Goal: Task Accomplishment & Management: Manage account settings

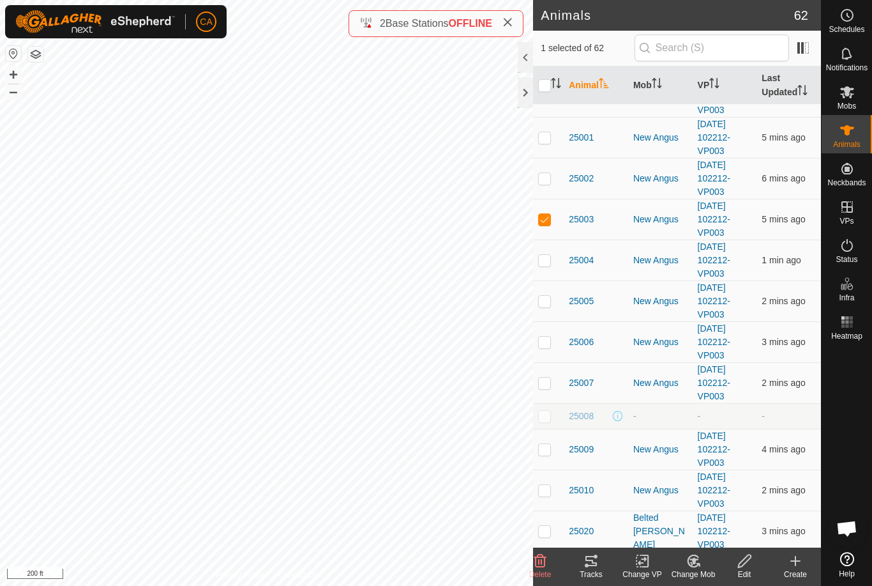
scroll to position [1419, 0]
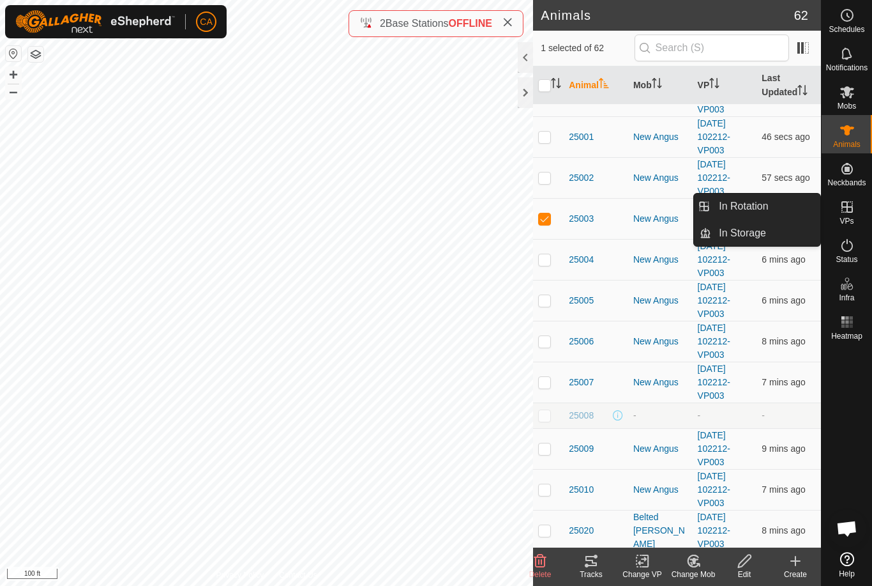
click at [755, 215] on link "In Rotation" at bounding box center [766, 207] width 109 height 26
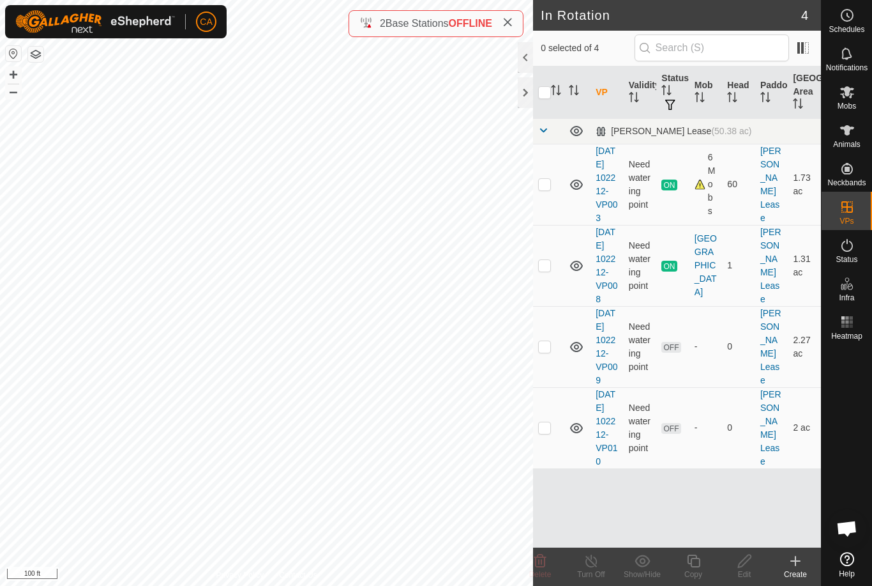
click at [545, 351] on p-checkbox at bounding box center [544, 346] width 13 height 10
checkbox input "false"
click at [545, 351] on p-checkbox at bounding box center [544, 346] width 13 height 10
click at [538, 568] on div "Delete" at bounding box center [540, 573] width 51 height 11
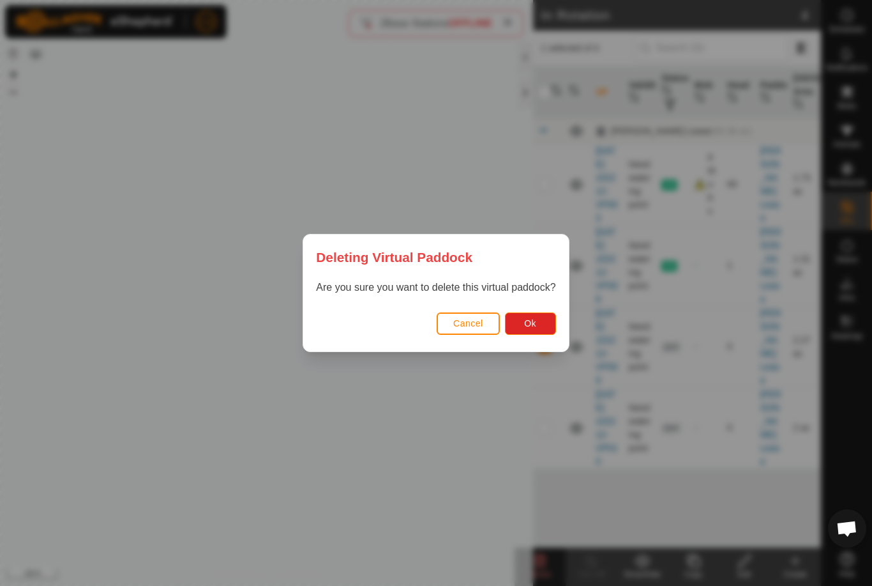
click at [538, 322] on button "Ok" at bounding box center [530, 323] width 51 height 22
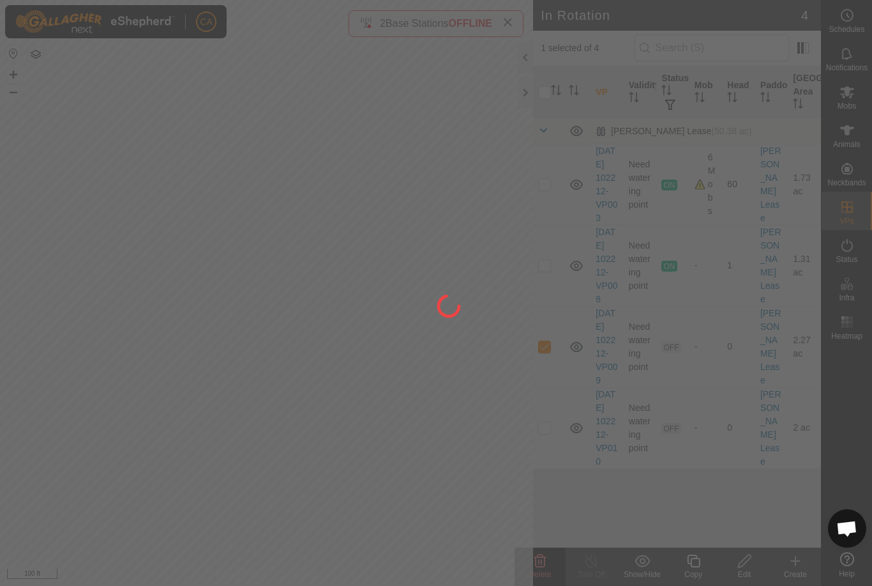
checkbox input "false"
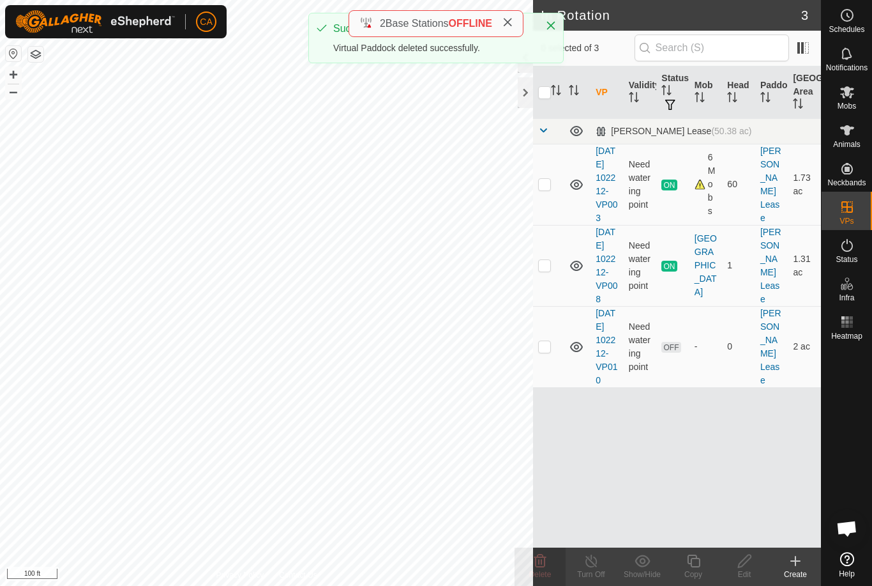
click at [552, 376] on td at bounding box center [548, 346] width 31 height 81
click at [539, 560] on icon at bounding box center [541, 560] width 12 height 13
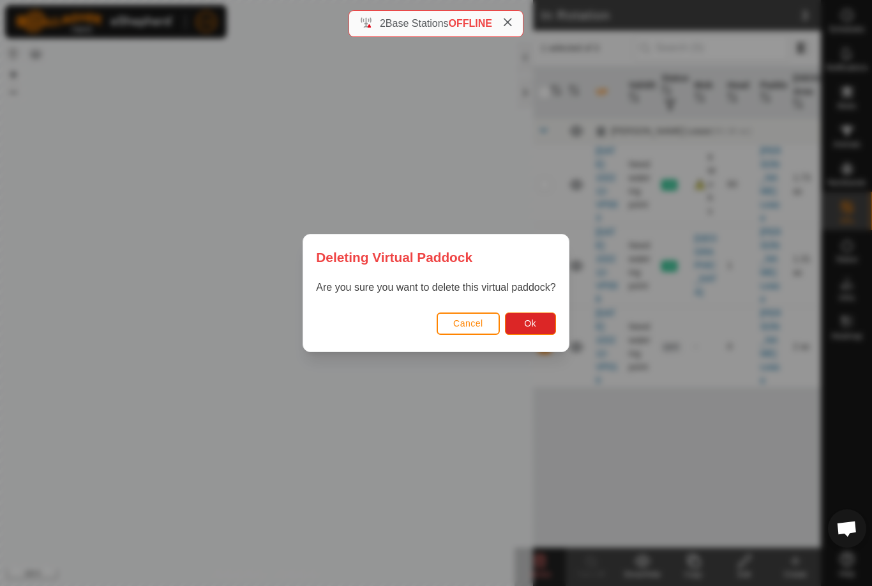
click at [534, 323] on span "Ok" at bounding box center [530, 323] width 12 height 10
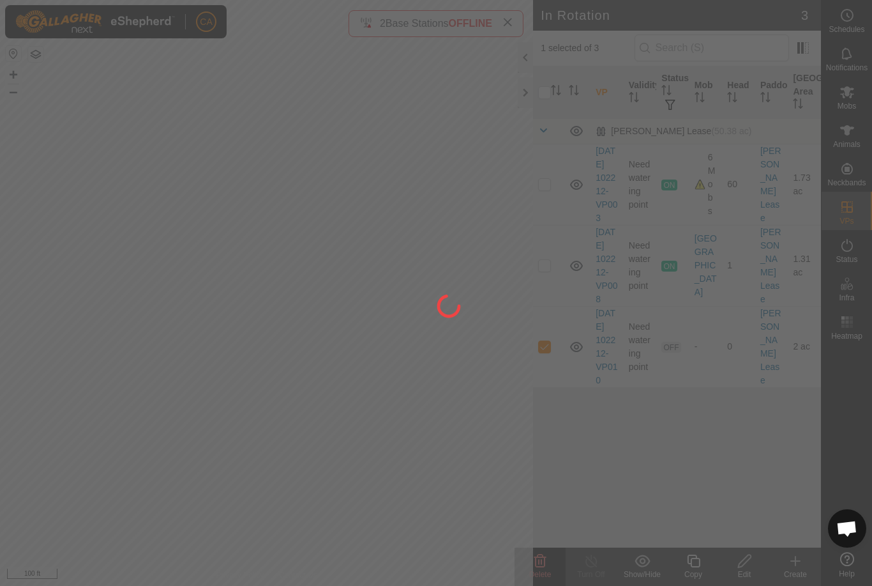
checkbox input "false"
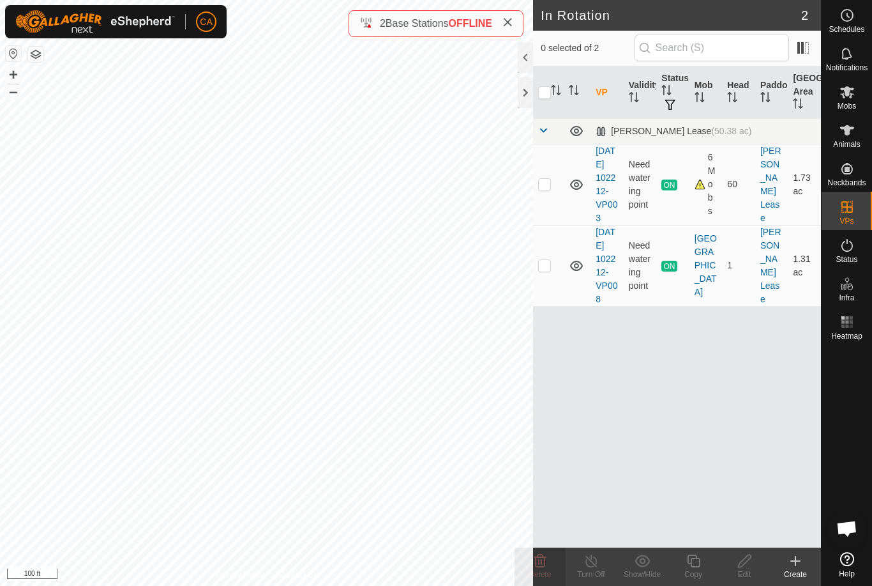
click at [549, 270] on p-checkbox at bounding box center [544, 265] width 13 height 10
checkbox input "true"
click at [700, 563] on icon at bounding box center [693, 560] width 13 height 13
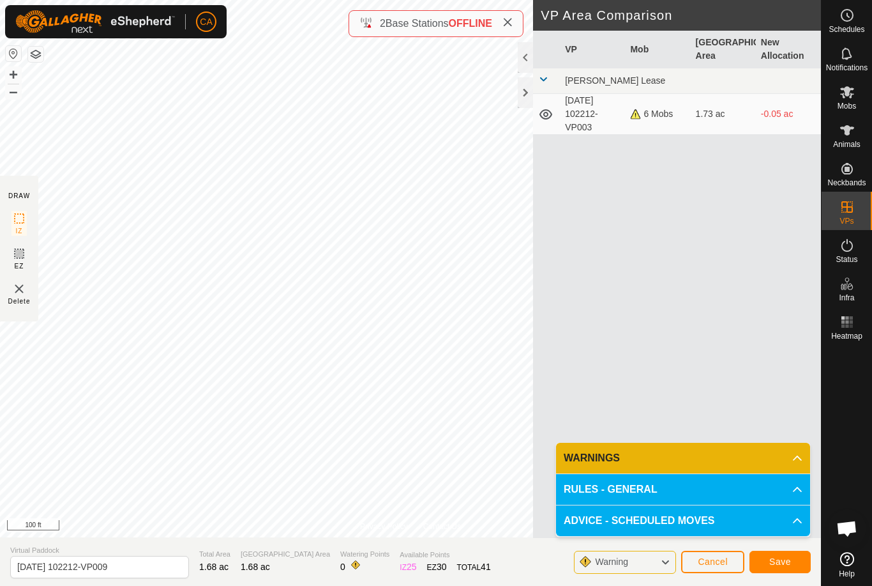
click at [781, 567] on span "Save" at bounding box center [781, 561] width 22 height 10
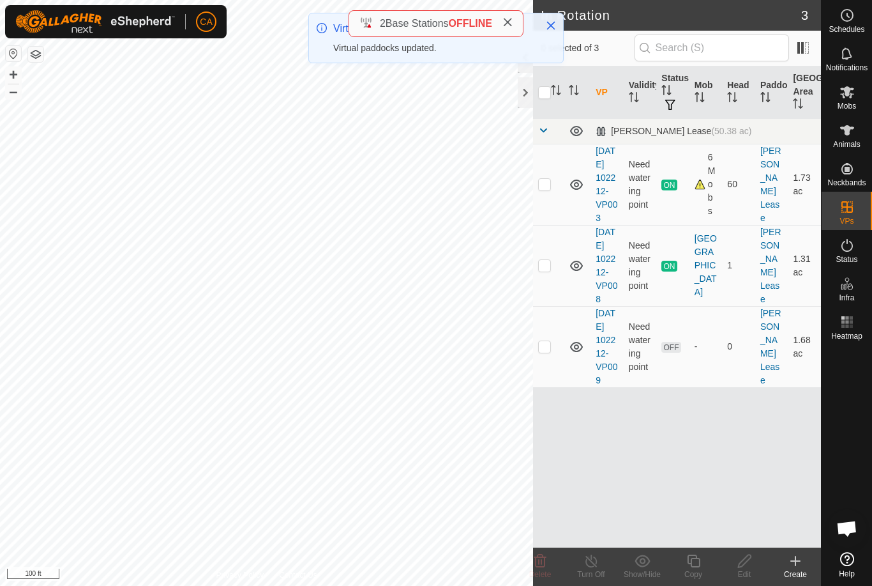
click at [544, 270] on p-checkbox at bounding box center [544, 265] width 13 height 10
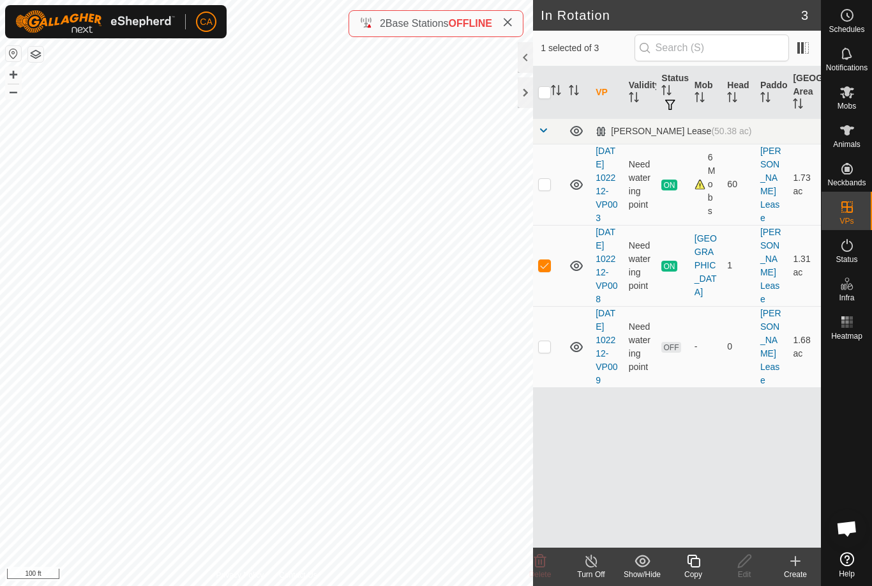
click at [547, 270] on p-checkbox at bounding box center [544, 265] width 13 height 10
checkbox input "false"
click at [549, 351] on p-checkbox at bounding box center [544, 346] width 13 height 10
checkbox input "true"
click at [750, 568] on icon at bounding box center [745, 560] width 16 height 15
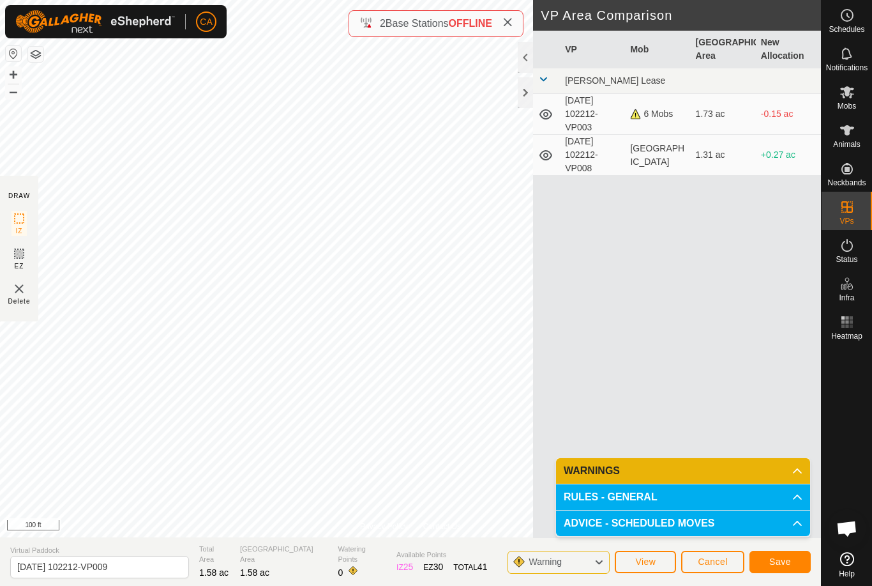
click at [775, 572] on button "Save" at bounding box center [780, 562] width 61 height 22
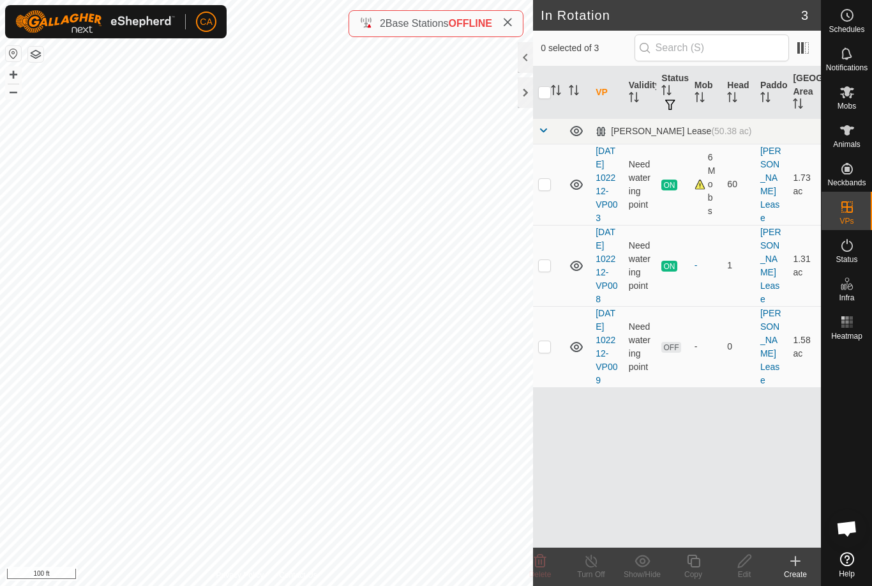
click at [551, 385] on td at bounding box center [548, 346] width 31 height 81
checkbox input "true"
click at [531, 97] on div at bounding box center [525, 92] width 15 height 31
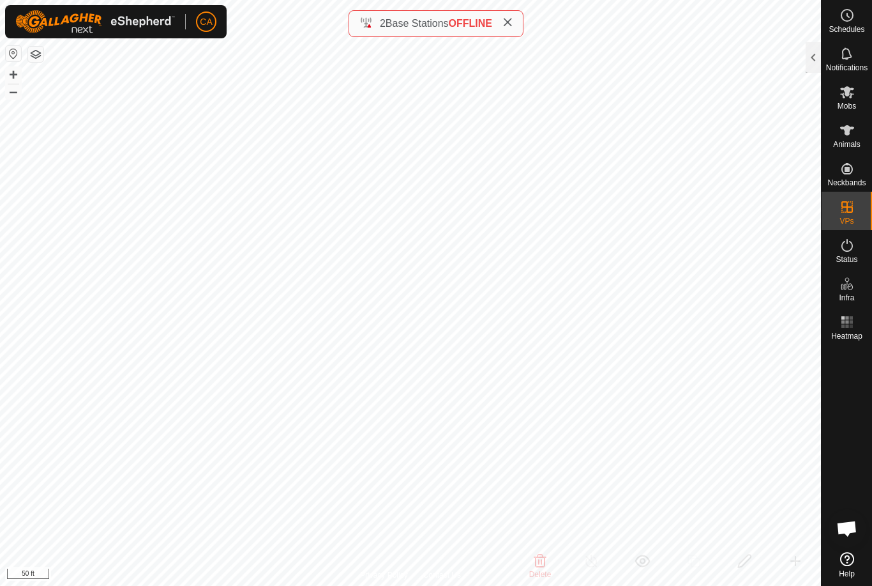
click at [807, 60] on div at bounding box center [813, 57] width 15 height 31
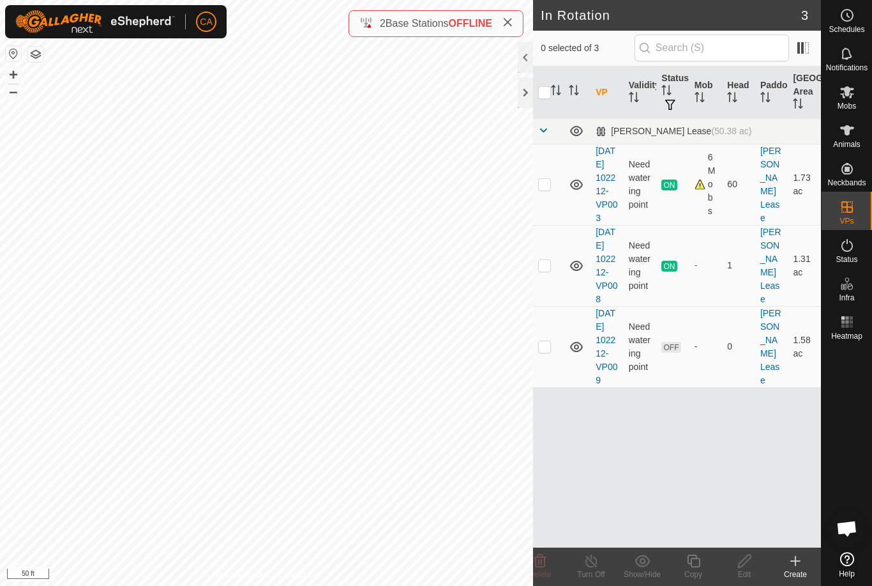
click at [545, 351] on p-checkbox at bounding box center [544, 346] width 13 height 10
click at [551, 351] on p-checkbox at bounding box center [544, 346] width 13 height 10
checkbox input "false"
click at [849, 105] on span "Mobs" at bounding box center [847, 106] width 19 height 8
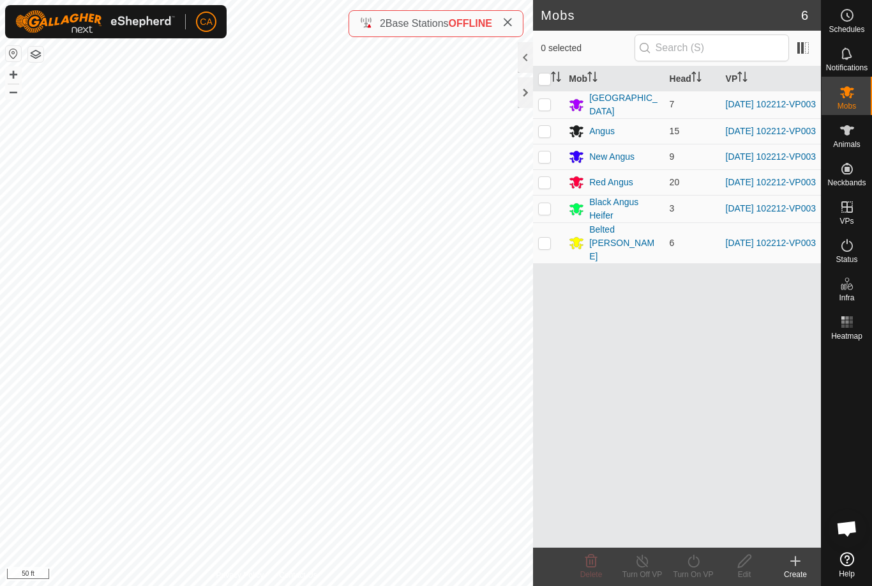
click at [543, 80] on input "checkbox" at bounding box center [544, 79] width 13 height 13
checkbox input "true"
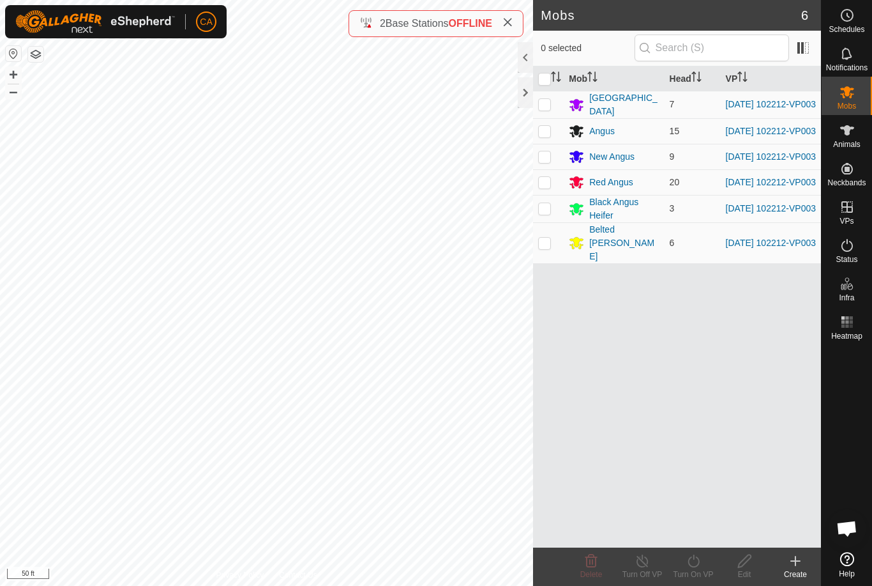
checkbox input "true"
click at [703, 568] on div "Turn On VP" at bounding box center [693, 573] width 51 height 11
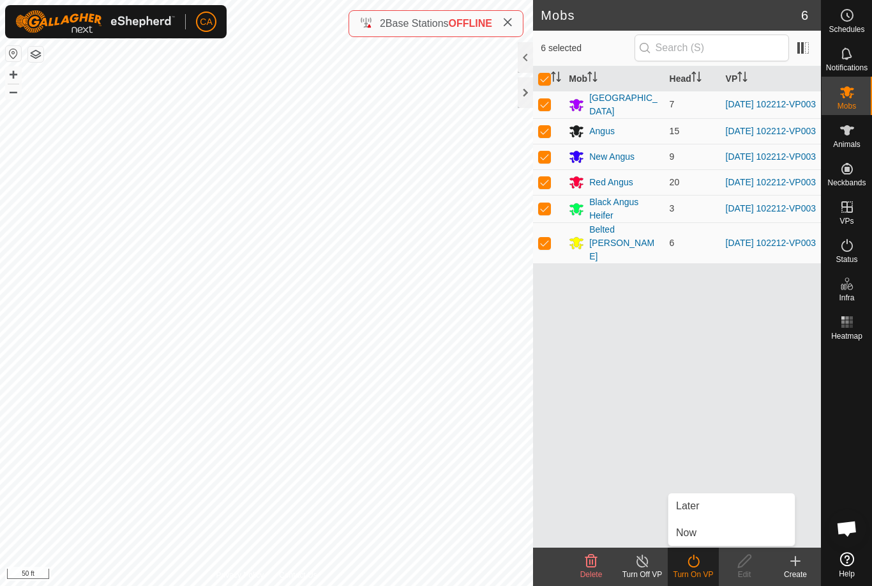
click at [721, 537] on link "Now" at bounding box center [732, 533] width 126 height 26
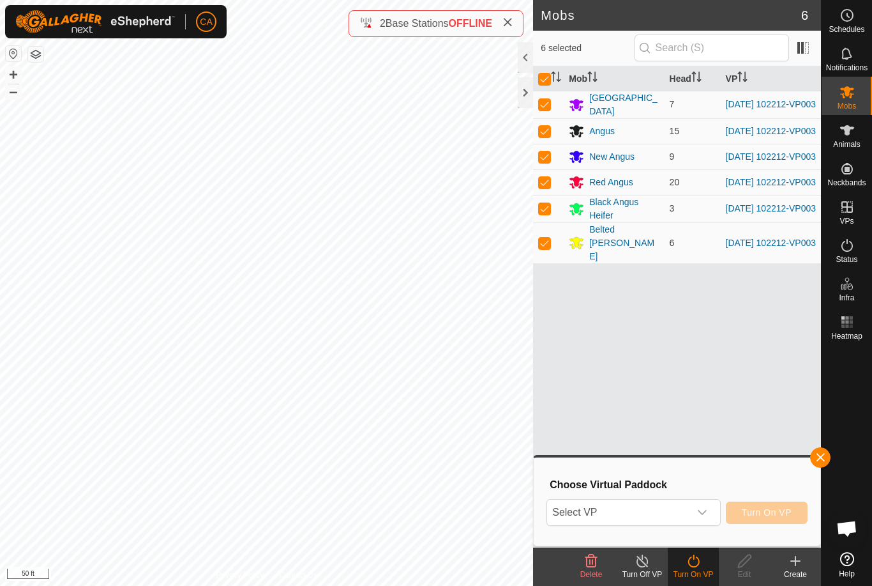
click at [676, 524] on span "Select VP" at bounding box center [618, 512] width 142 height 26
click at [664, 514] on span "Select VP" at bounding box center [618, 512] width 142 height 26
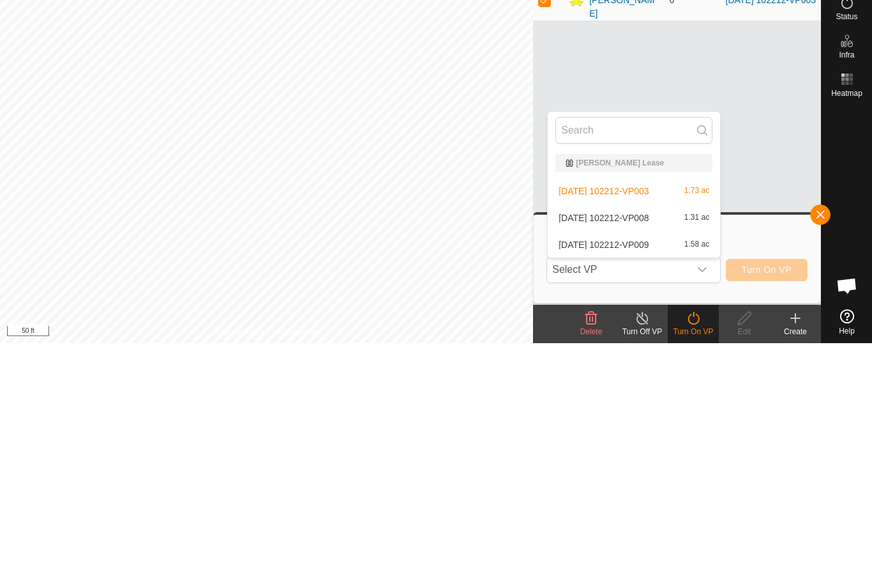
click at [649, 483] on span "2025-09-23 102212-VP009" at bounding box center [604, 487] width 90 height 9
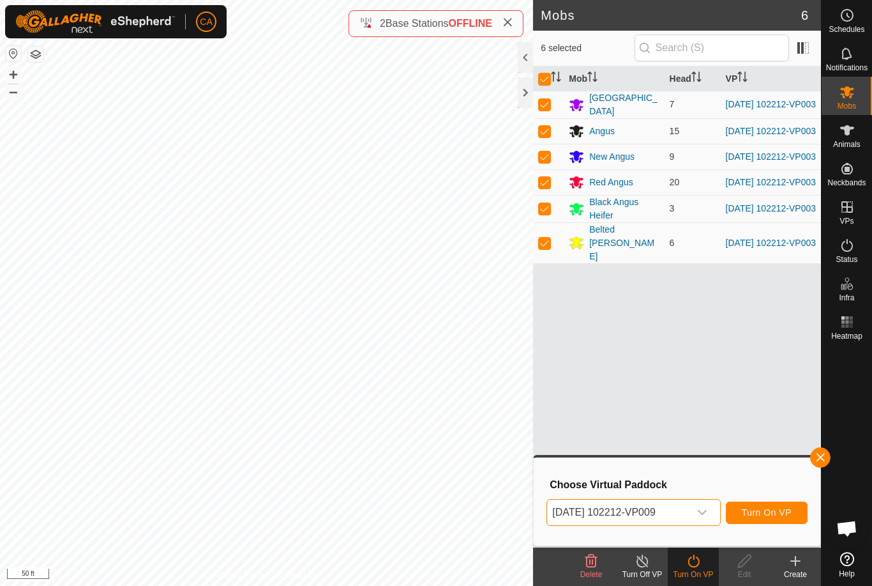
click at [781, 522] on button "Turn On VP" at bounding box center [767, 512] width 82 height 22
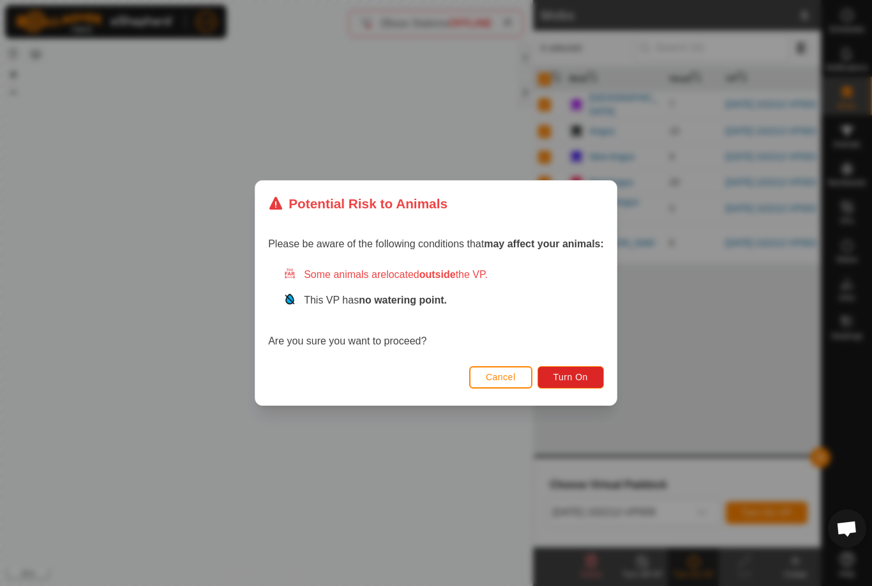
click at [588, 377] on span "Turn On" at bounding box center [571, 377] width 34 height 10
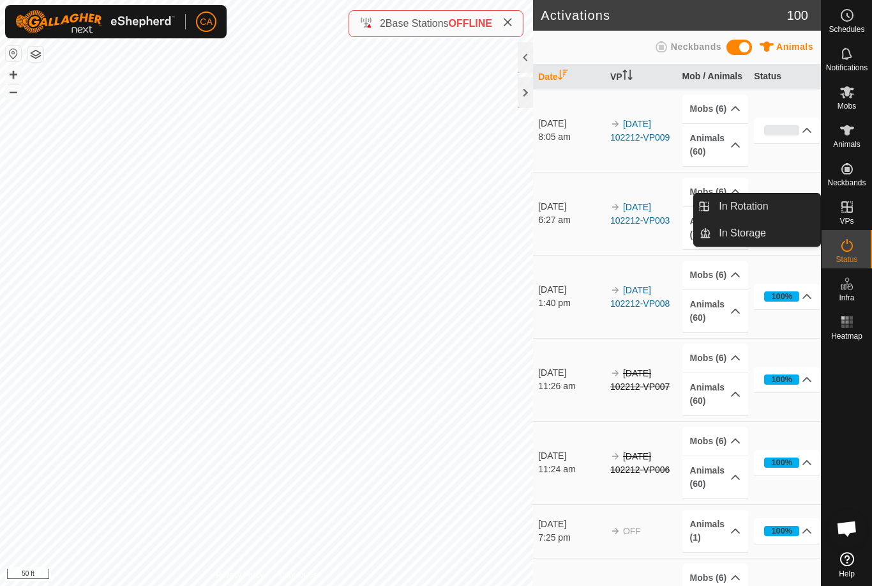
click at [758, 236] on span "In Storage" at bounding box center [742, 232] width 47 height 15
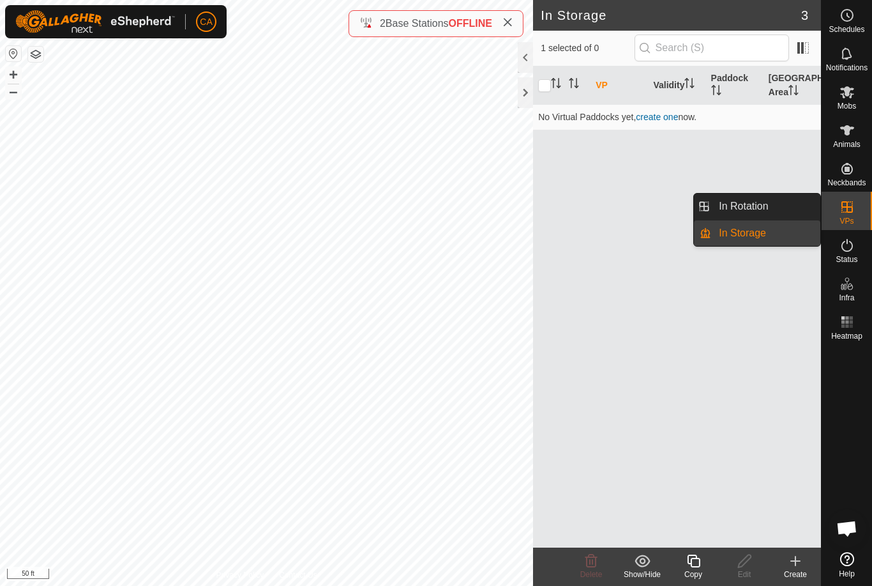
click at [781, 205] on link "In Rotation" at bounding box center [766, 207] width 109 height 26
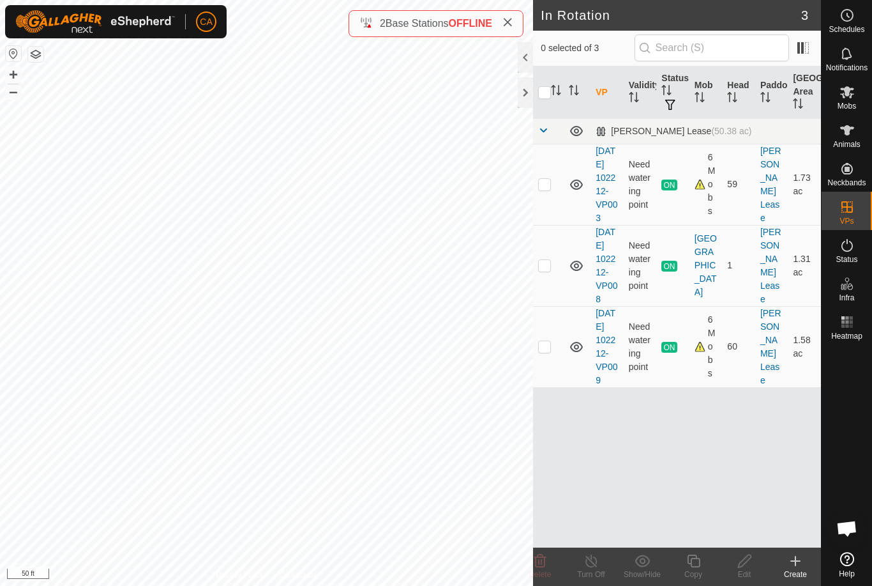
click at [561, 188] on td at bounding box center [548, 184] width 31 height 81
checkbox input "true"
click at [696, 567] on icon at bounding box center [693, 560] width 13 height 13
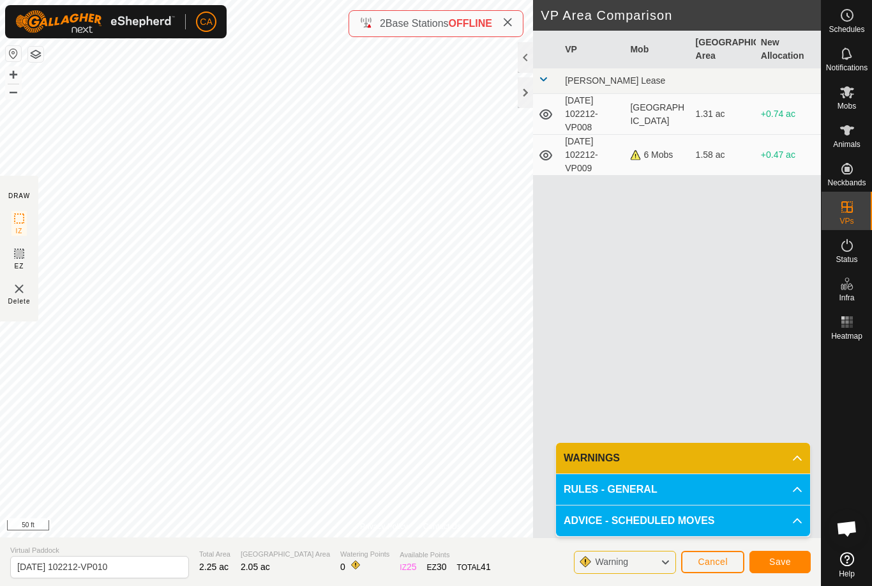
click at [782, 565] on span "Save" at bounding box center [781, 561] width 22 height 10
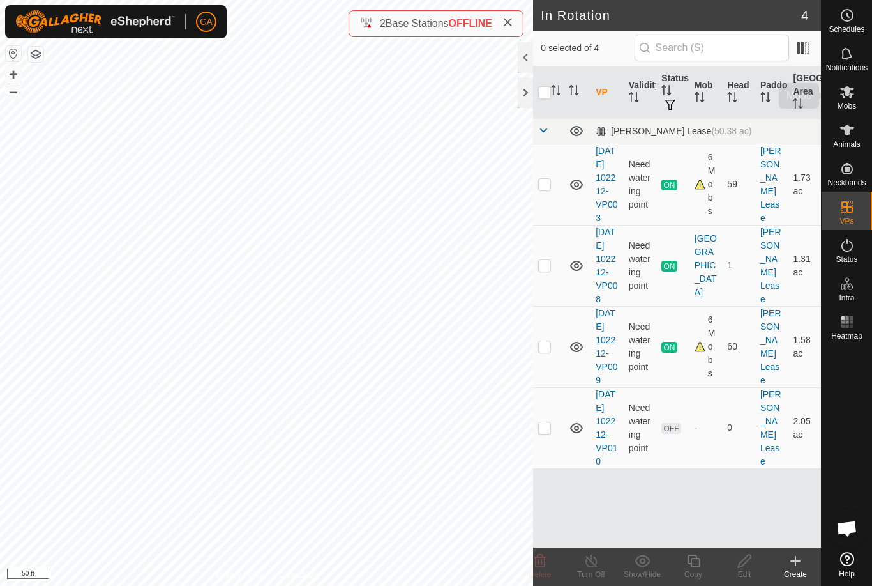
click at [851, 106] on span "Mobs" at bounding box center [847, 106] width 19 height 8
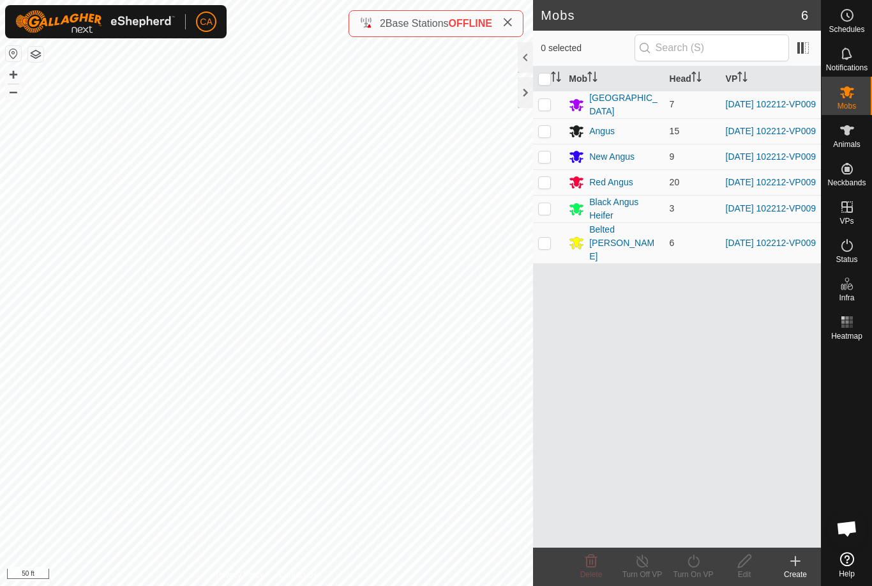
click at [545, 81] on input "checkbox" at bounding box center [544, 79] width 13 height 13
checkbox input "true"
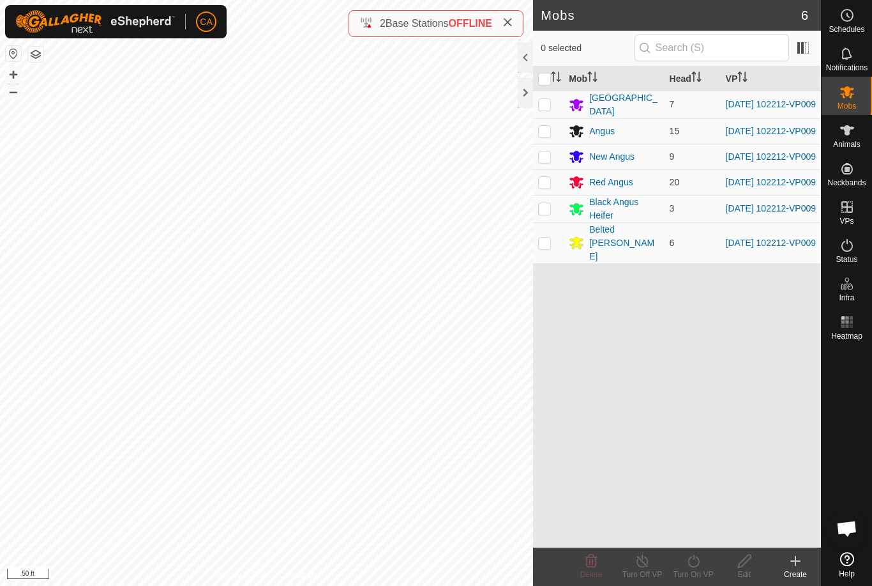
checkbox input "true"
click at [693, 560] on icon at bounding box center [694, 560] width 16 height 15
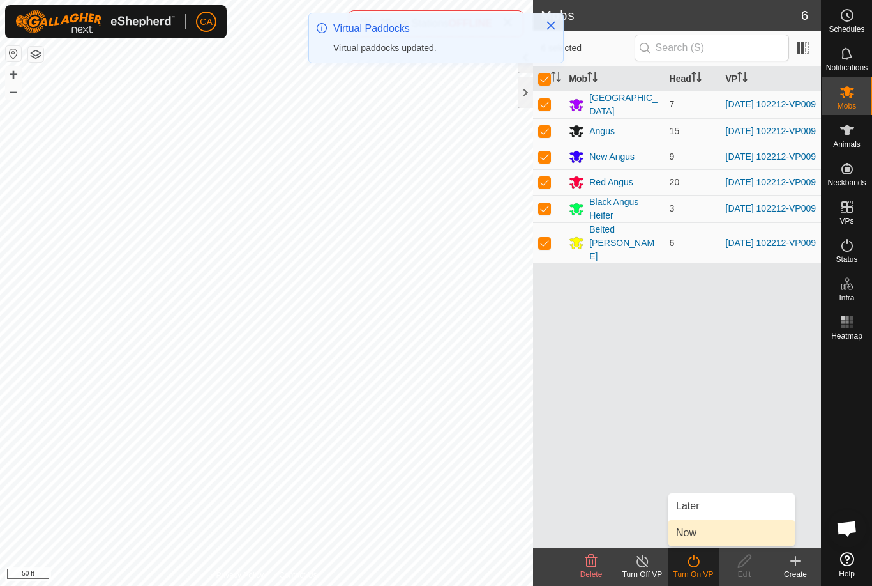
click at [714, 535] on link "Now" at bounding box center [732, 533] width 126 height 26
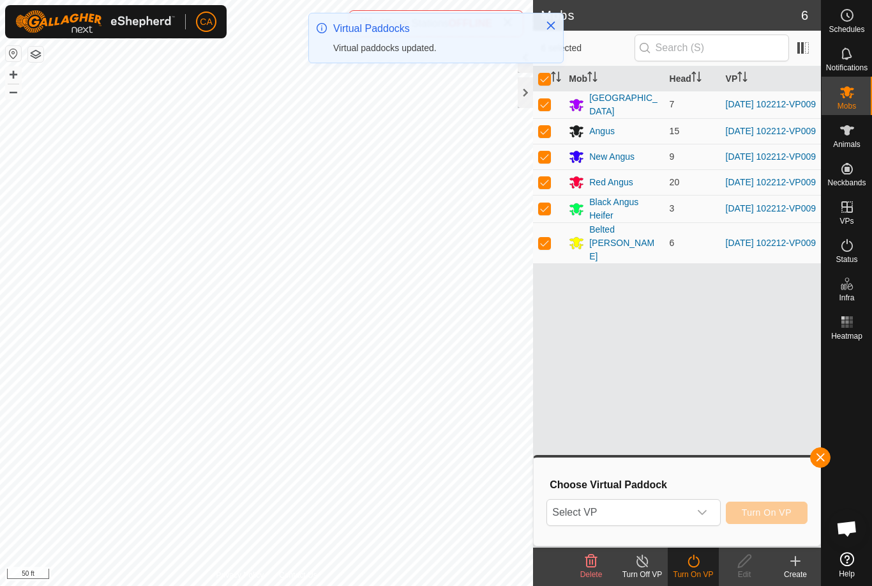
click at [642, 510] on span "Select VP" at bounding box center [618, 512] width 142 height 26
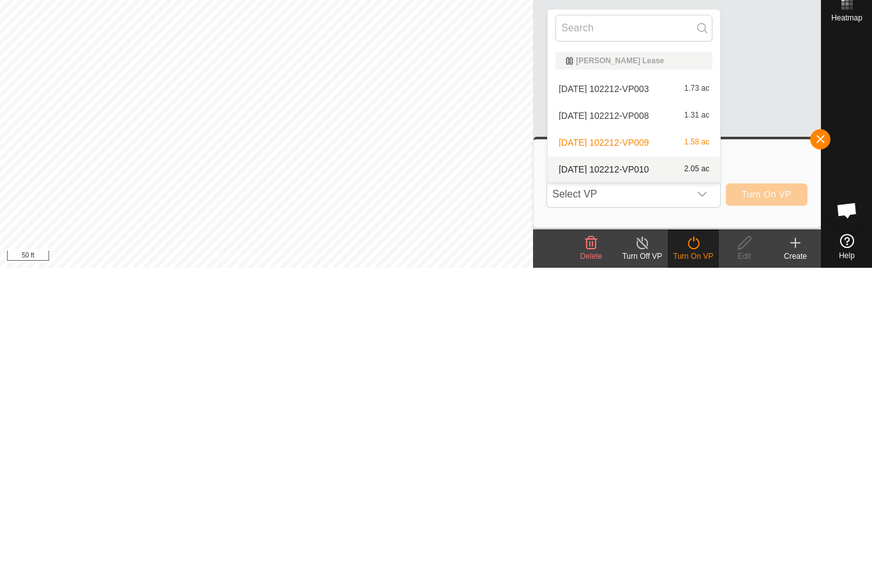
click at [654, 480] on div "2025-09-23 102212-VP010 2.05 ac" at bounding box center [634, 487] width 157 height 15
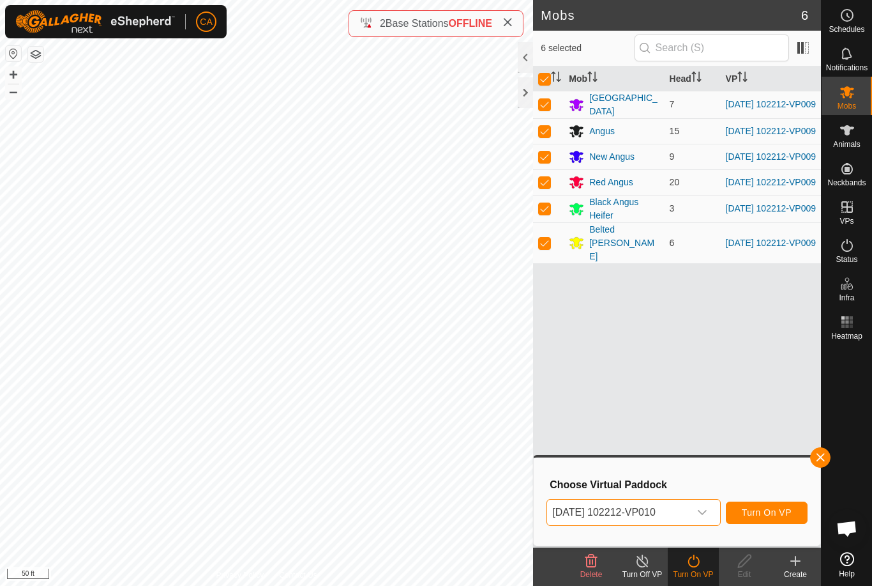
click at [773, 516] on span "Turn On VP" at bounding box center [767, 512] width 50 height 10
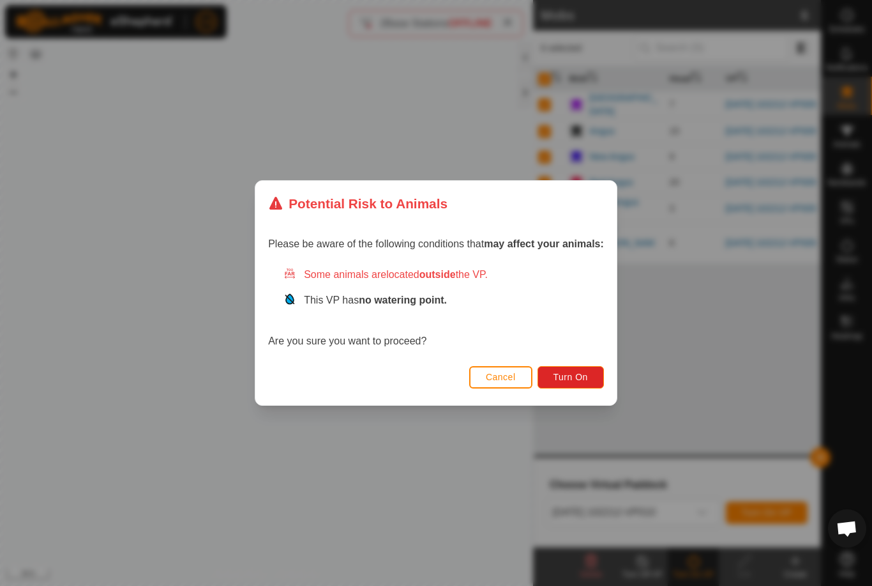
click at [595, 381] on button "Turn On" at bounding box center [571, 377] width 66 height 22
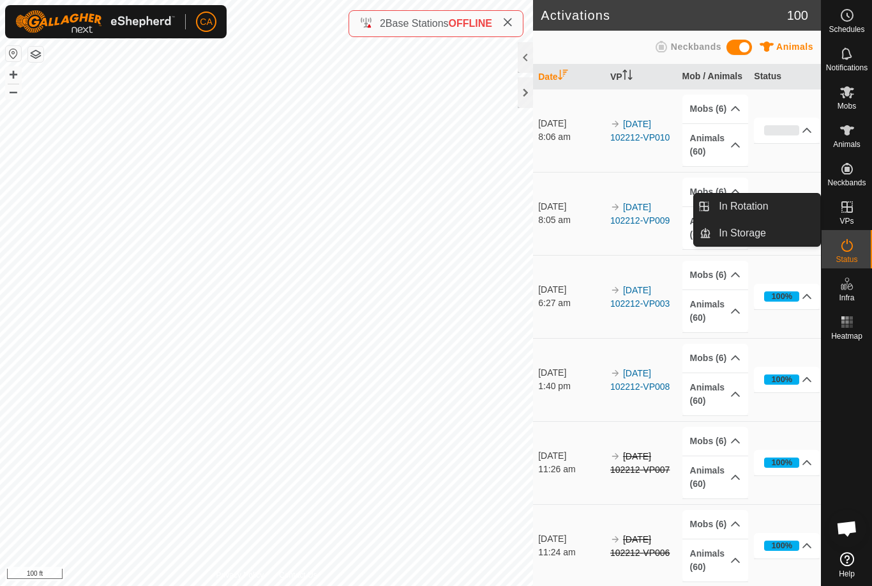
click at [766, 208] on span "In Rotation" at bounding box center [743, 206] width 49 height 15
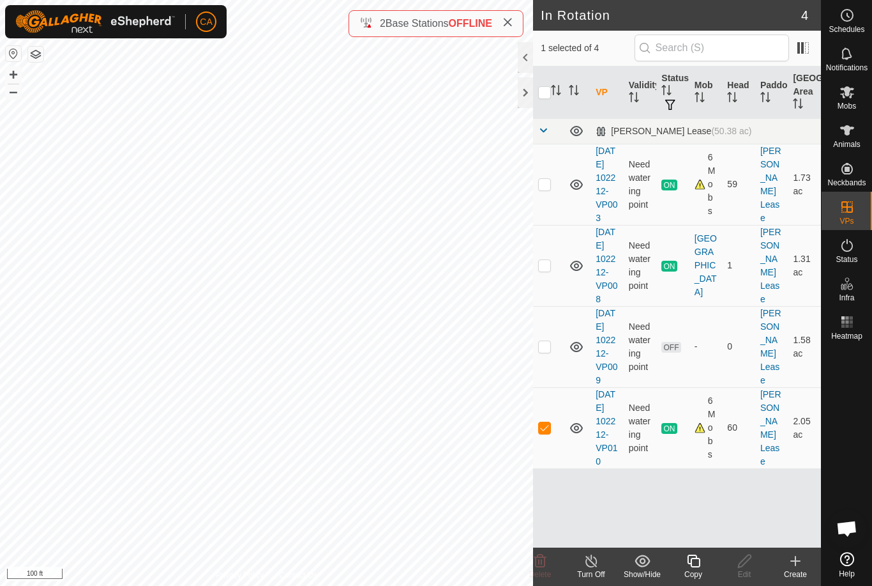
click at [547, 351] on p-checkbox at bounding box center [544, 346] width 13 height 10
checkbox input "true"
click at [552, 468] on td at bounding box center [548, 427] width 31 height 81
checkbox input "false"
click at [549, 567] on delete-svg-icon at bounding box center [540, 560] width 51 height 15
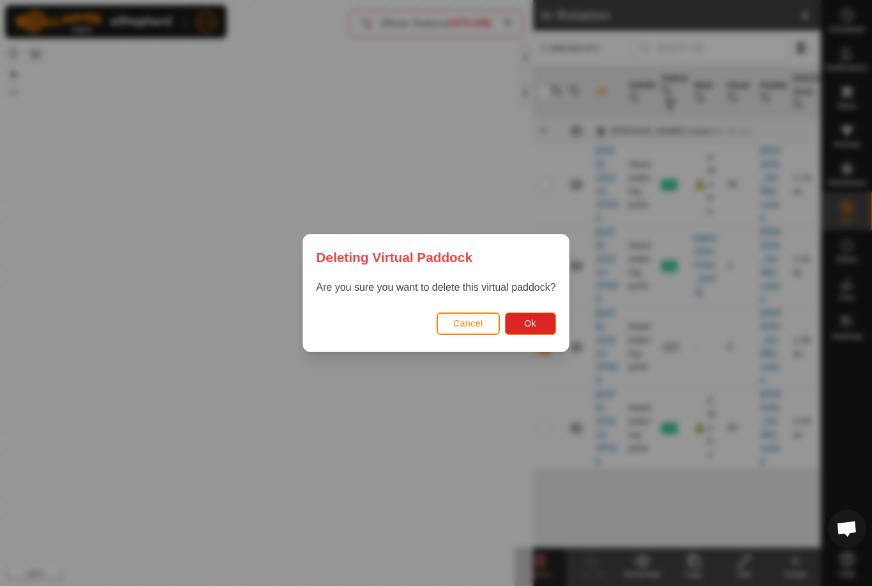
click at [535, 331] on button "Ok" at bounding box center [530, 323] width 51 height 22
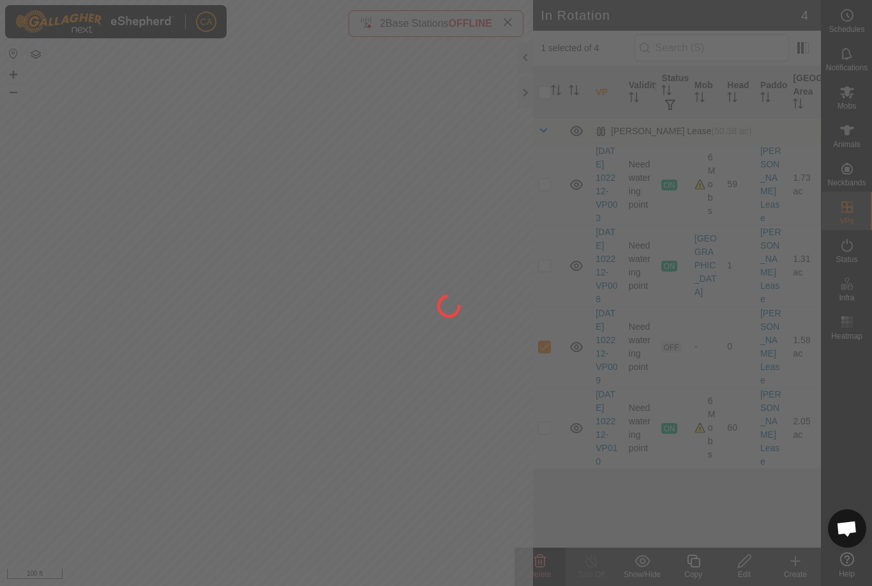
checkbox input "false"
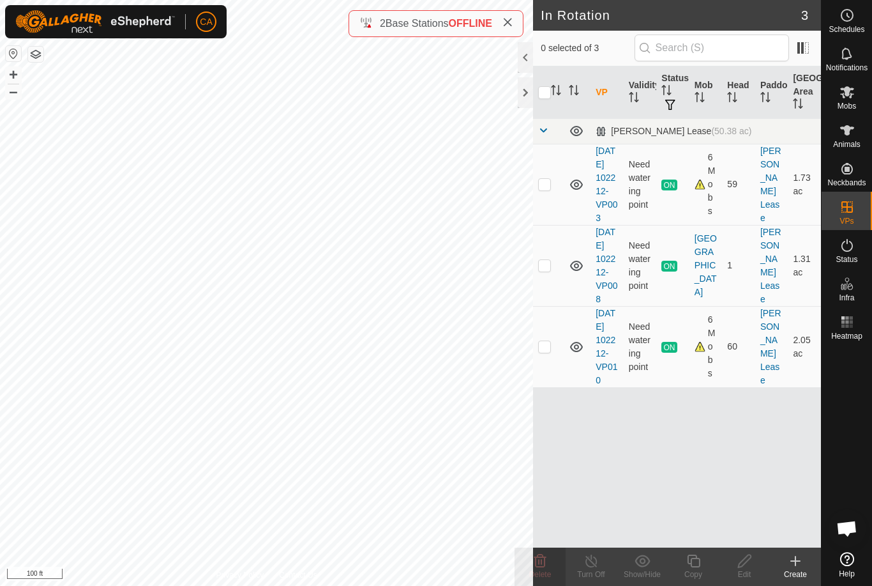
click at [552, 376] on td at bounding box center [548, 346] width 31 height 81
checkbox input "true"
click at [520, 105] on div at bounding box center [525, 92] width 15 height 31
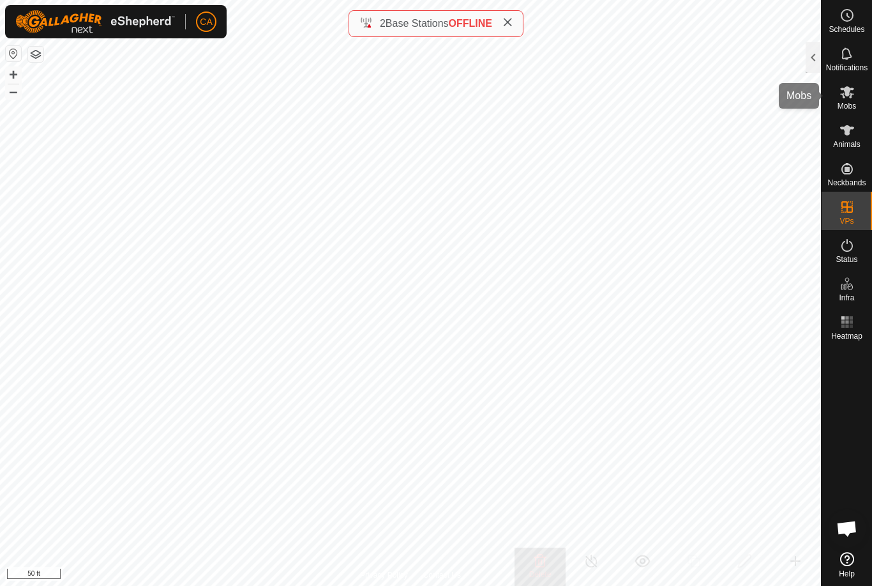
click at [842, 96] on icon at bounding box center [847, 91] width 15 height 15
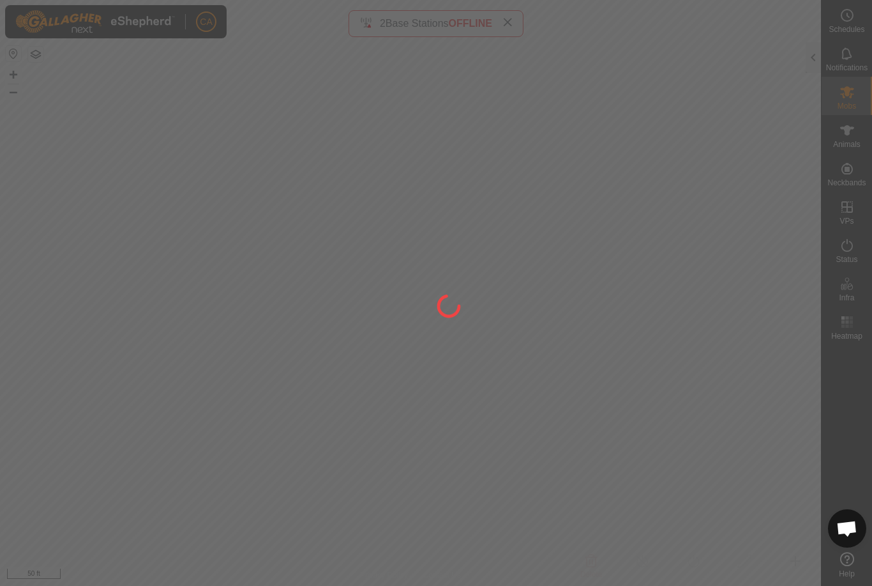
click at [814, 64] on div at bounding box center [436, 293] width 872 height 586
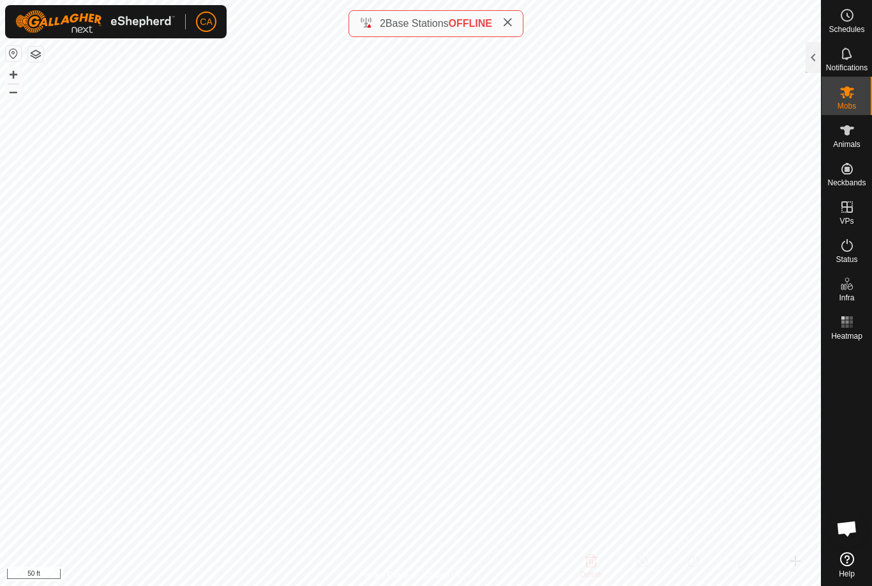
click at [810, 59] on div at bounding box center [813, 57] width 15 height 31
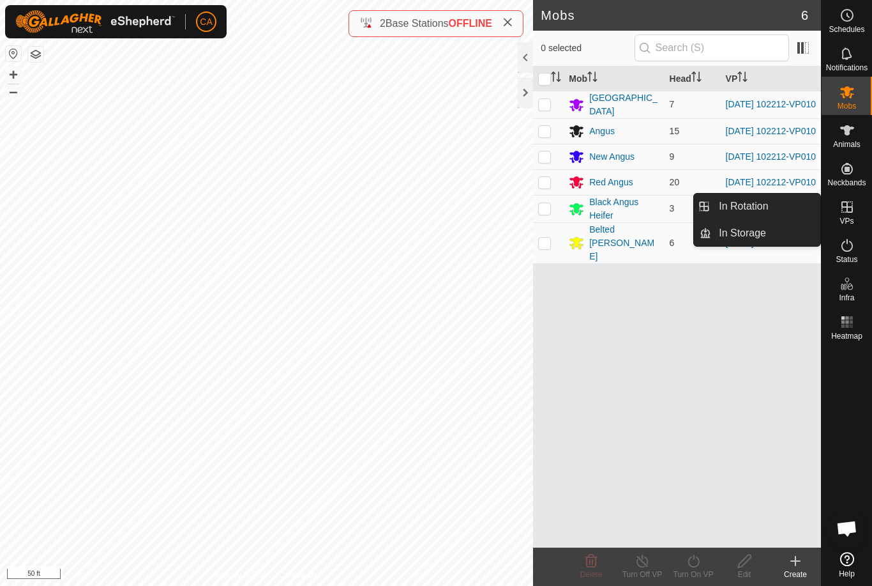
click at [763, 205] on span "In Rotation" at bounding box center [743, 206] width 49 height 15
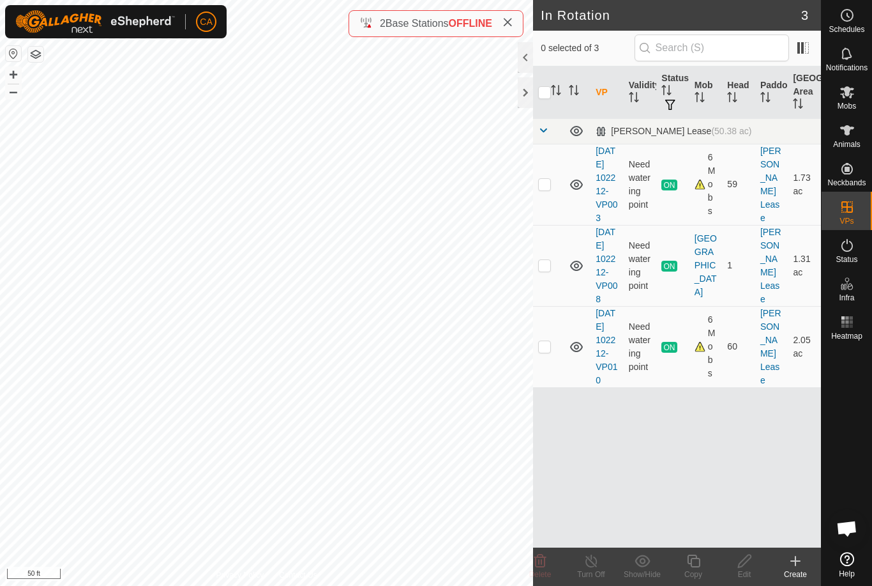
click at [549, 196] on td at bounding box center [548, 184] width 31 height 81
click at [547, 189] on p-checkbox at bounding box center [544, 184] width 13 height 10
checkbox input "false"
click at [554, 387] on td at bounding box center [548, 346] width 31 height 81
checkbox input "true"
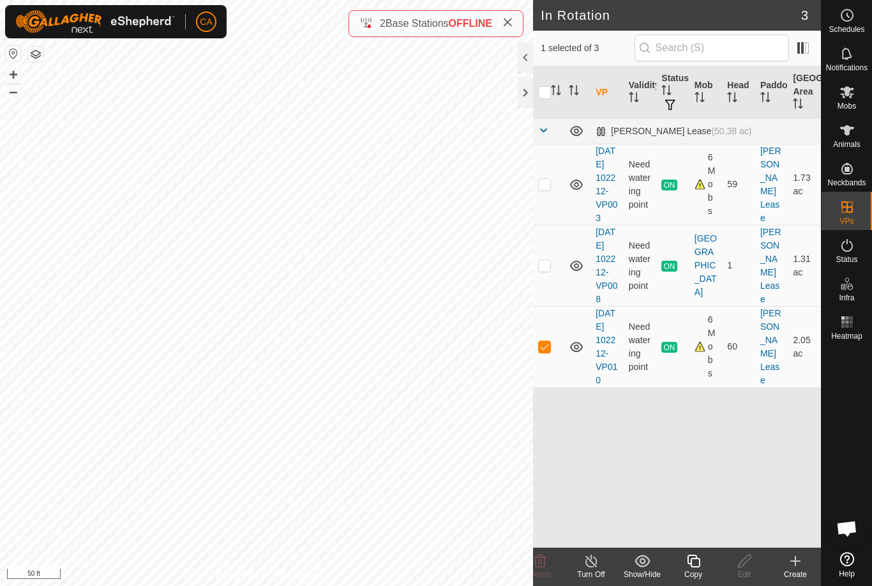
click at [700, 561] on icon at bounding box center [693, 560] width 13 height 13
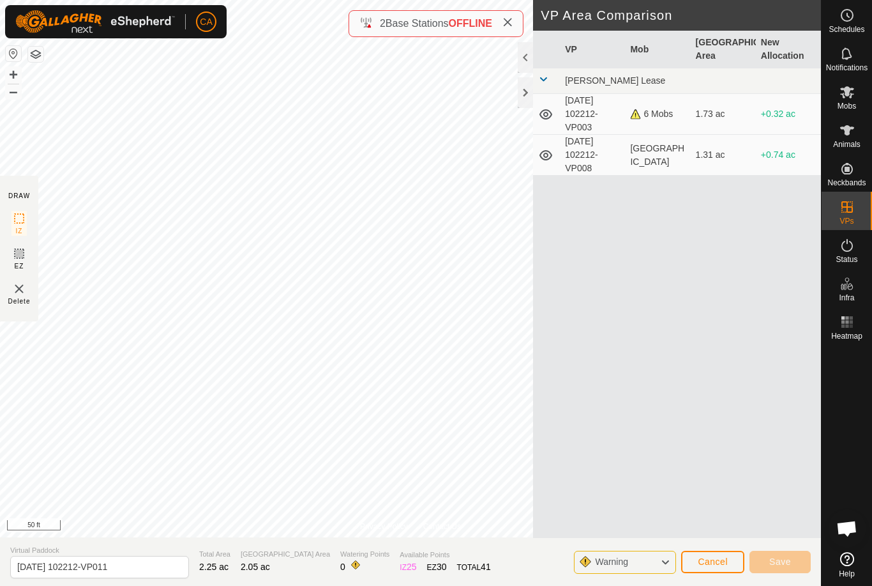
click at [529, 93] on div at bounding box center [525, 92] width 15 height 31
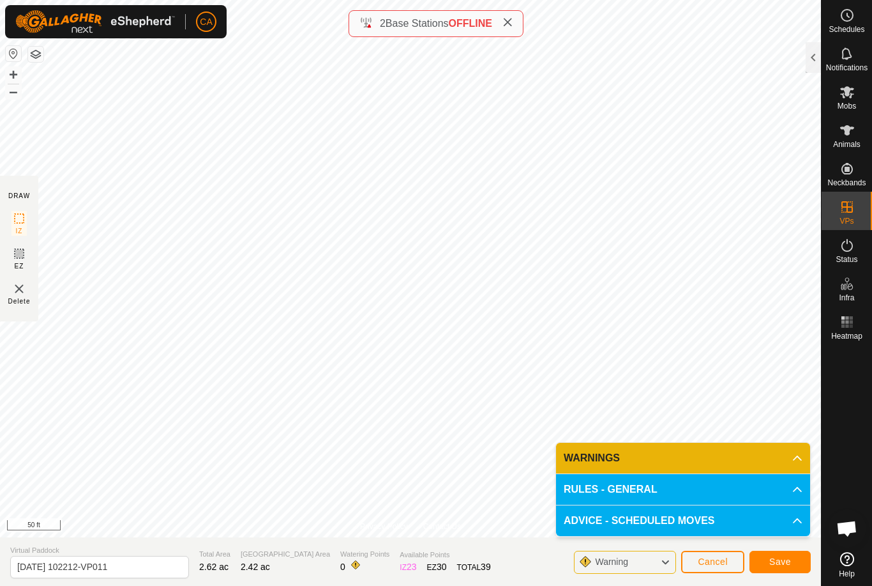
click at [781, 559] on span "Save" at bounding box center [781, 561] width 22 height 10
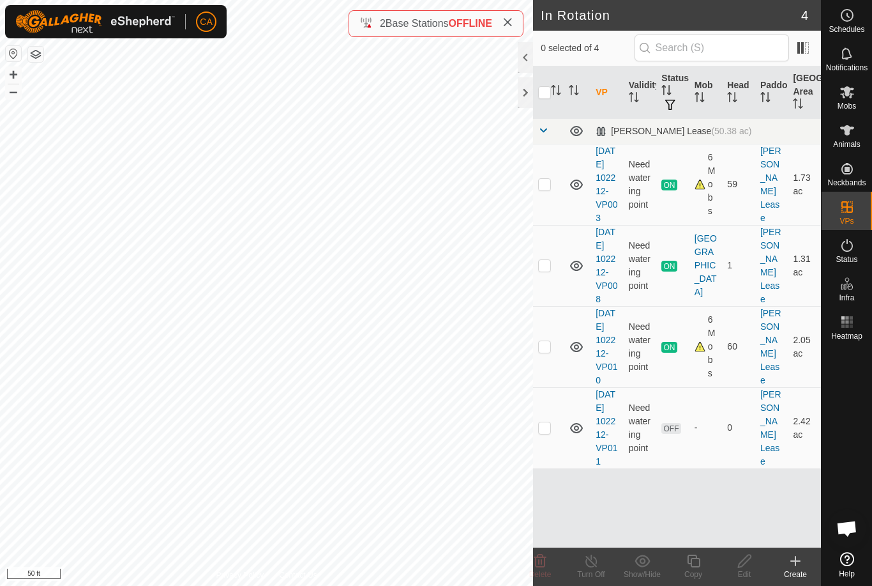
click at [854, 106] on span "Mobs" at bounding box center [847, 106] width 19 height 8
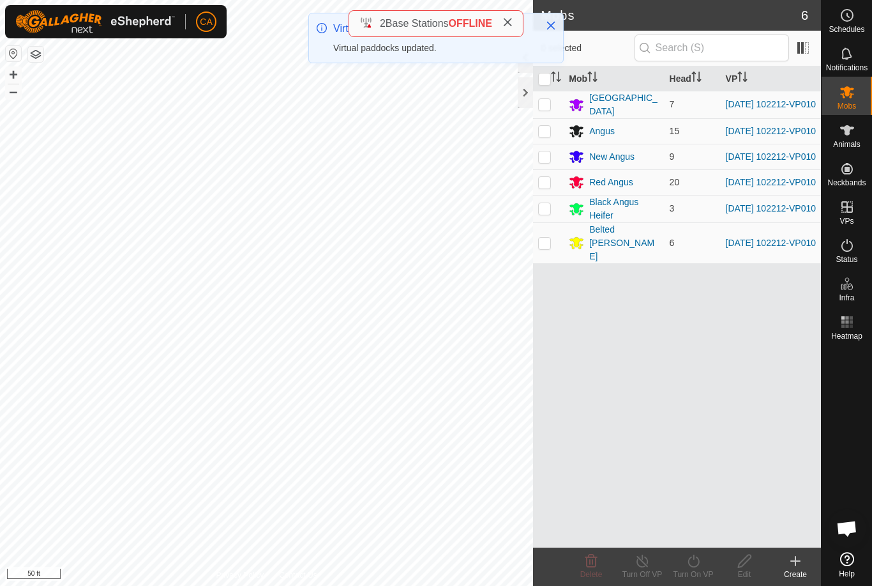
click at [541, 84] on input "checkbox" at bounding box center [544, 79] width 13 height 13
checkbox input "true"
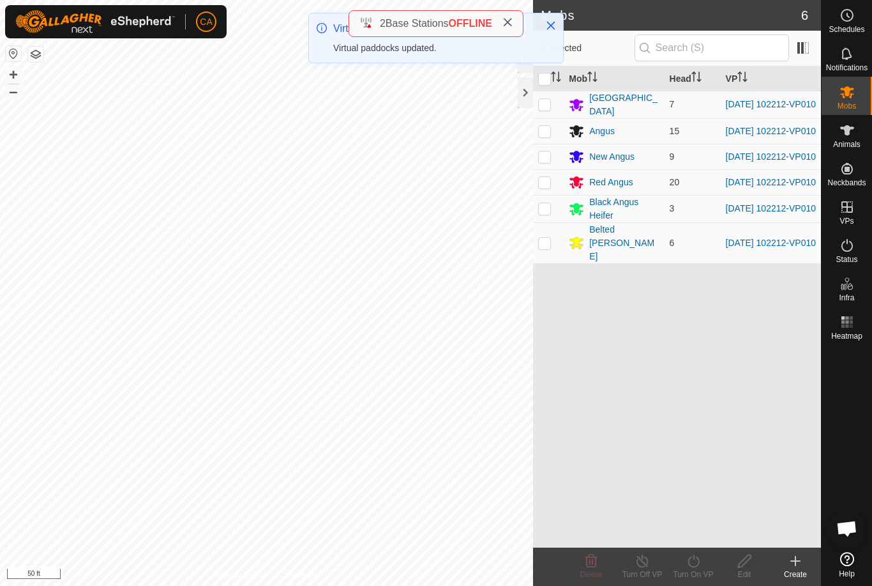
checkbox input "true"
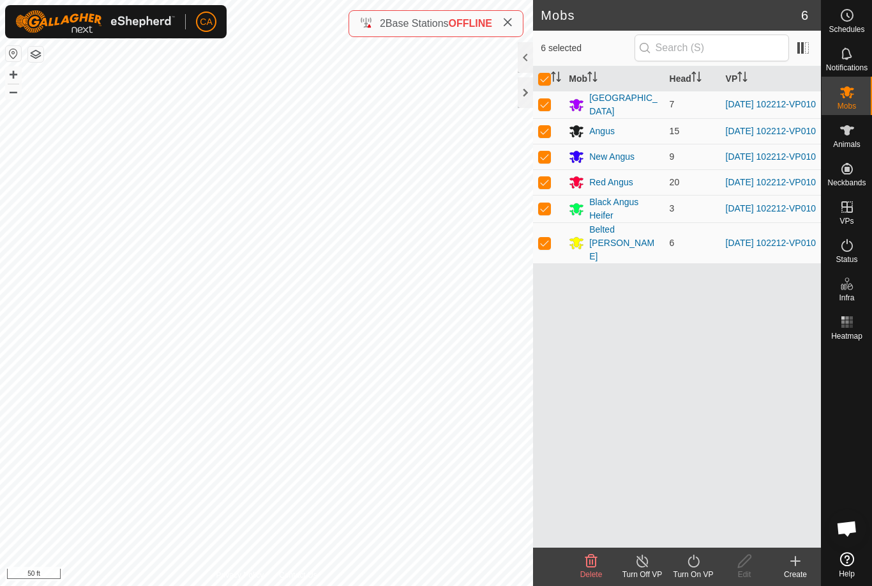
click at [690, 567] on icon at bounding box center [694, 560] width 16 height 15
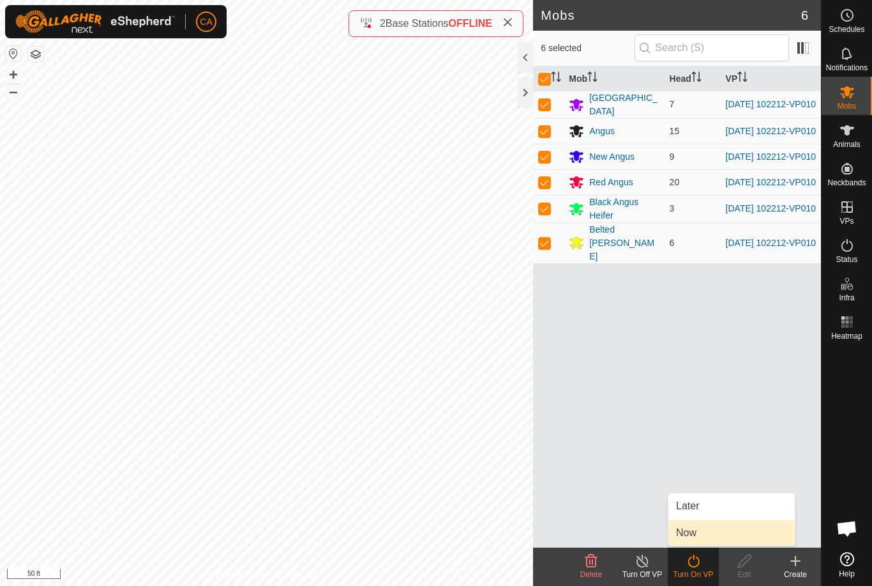
click at [728, 538] on link "Now" at bounding box center [732, 533] width 126 height 26
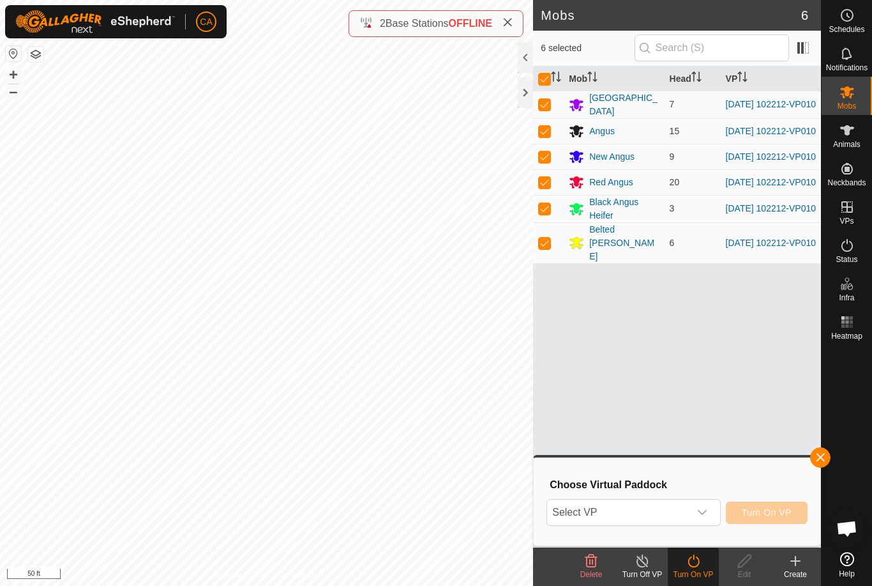
click at [660, 524] on span "Select VP" at bounding box center [618, 512] width 142 height 26
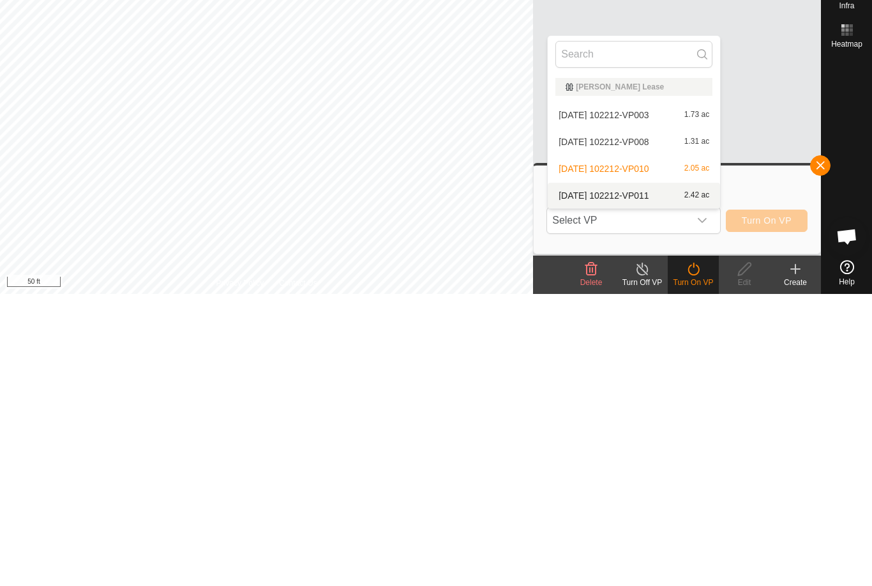
click at [649, 483] on span "2025-09-23 102212-VP011" at bounding box center [604, 487] width 90 height 9
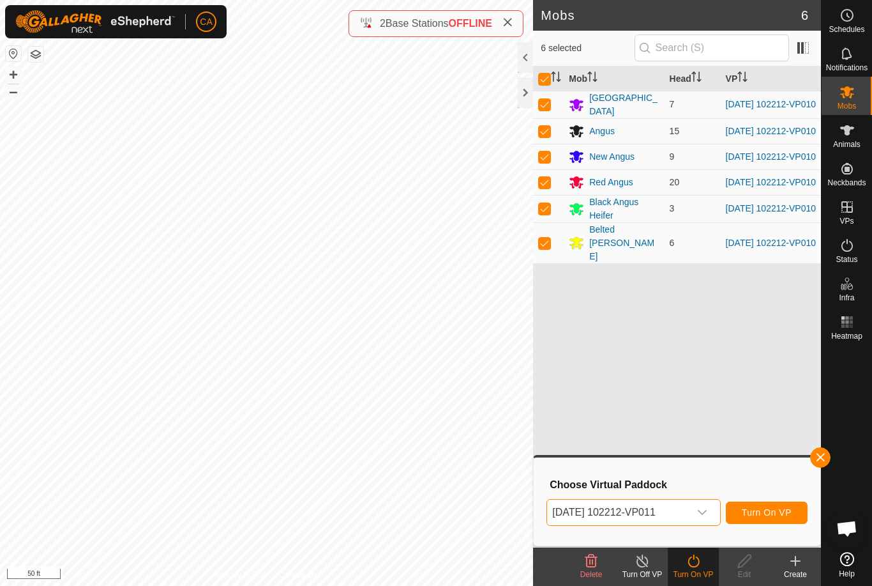
click at [777, 510] on span "Turn On VP" at bounding box center [767, 512] width 50 height 10
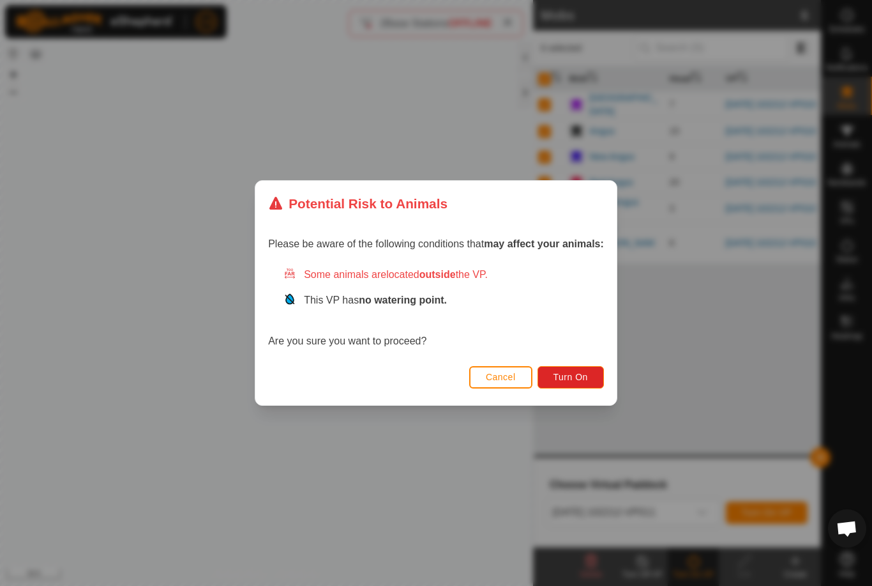
click at [592, 382] on button "Turn On" at bounding box center [571, 377] width 66 height 22
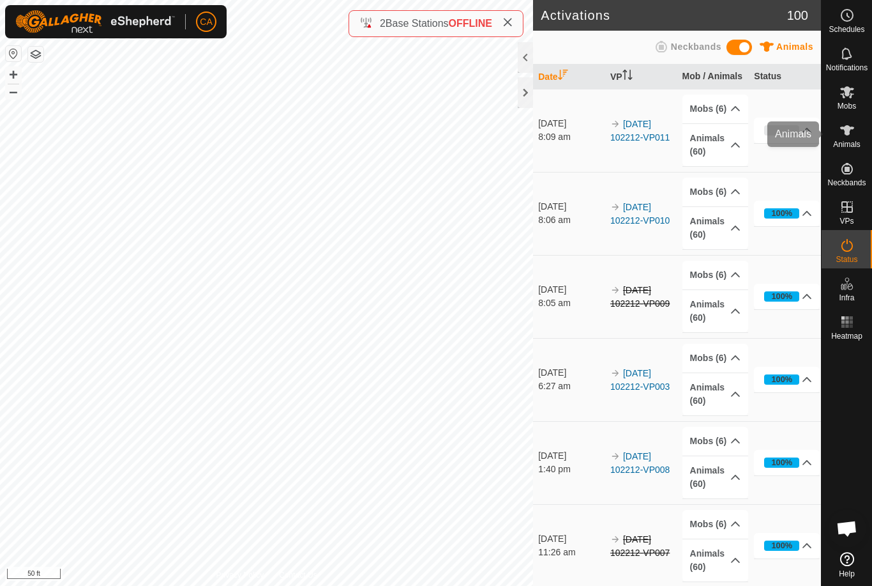
click at [846, 128] on icon at bounding box center [848, 130] width 14 height 10
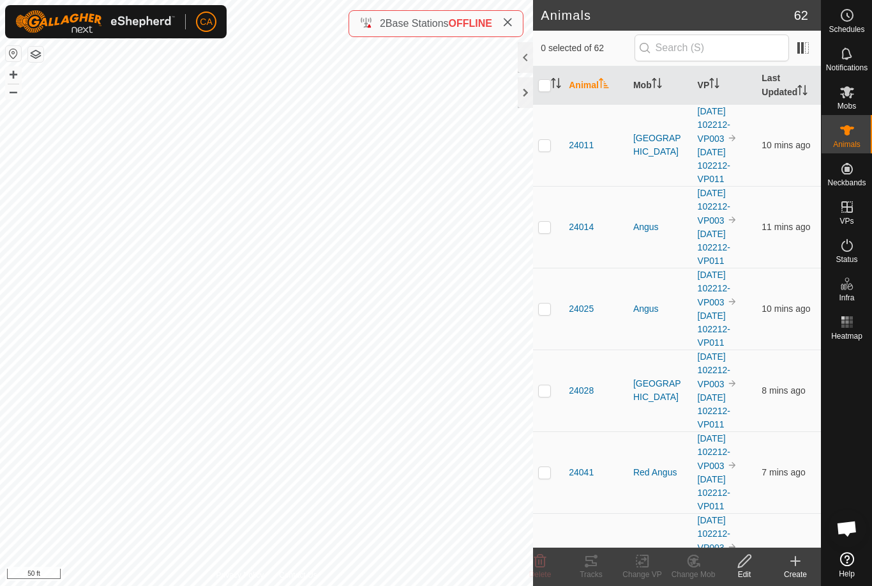
click at [541, 98] on th at bounding box center [548, 85] width 31 height 38
click at [526, 98] on div at bounding box center [525, 92] width 15 height 31
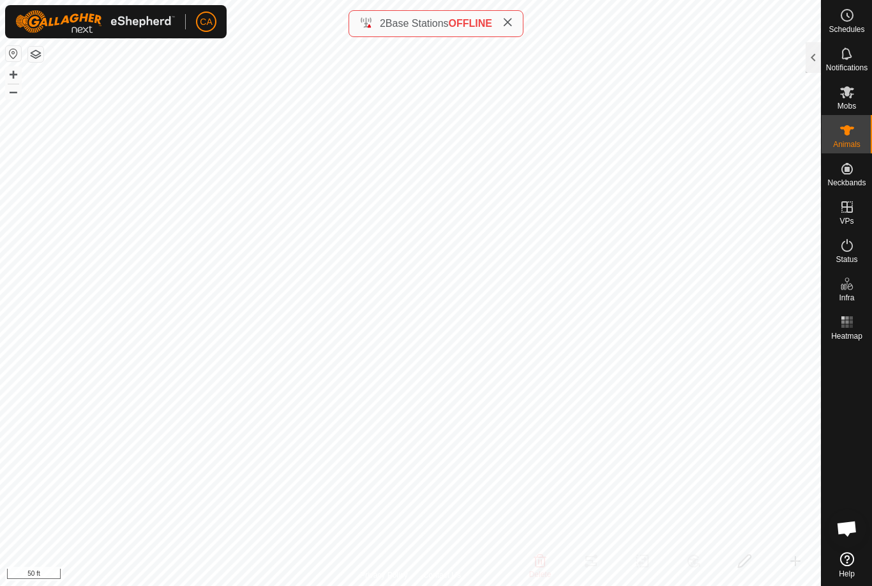
click at [807, 65] on div at bounding box center [813, 57] width 15 height 31
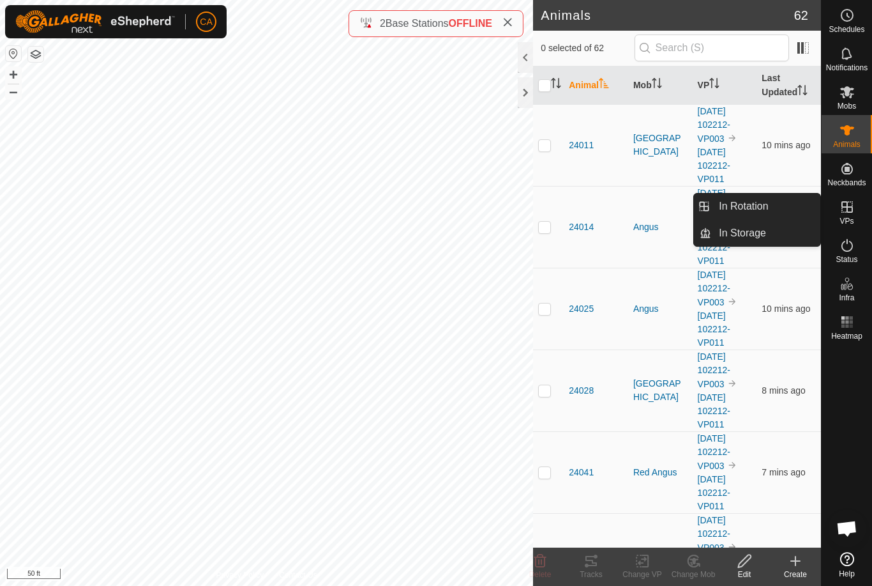
click at [781, 197] on link "In Rotation" at bounding box center [766, 207] width 109 height 26
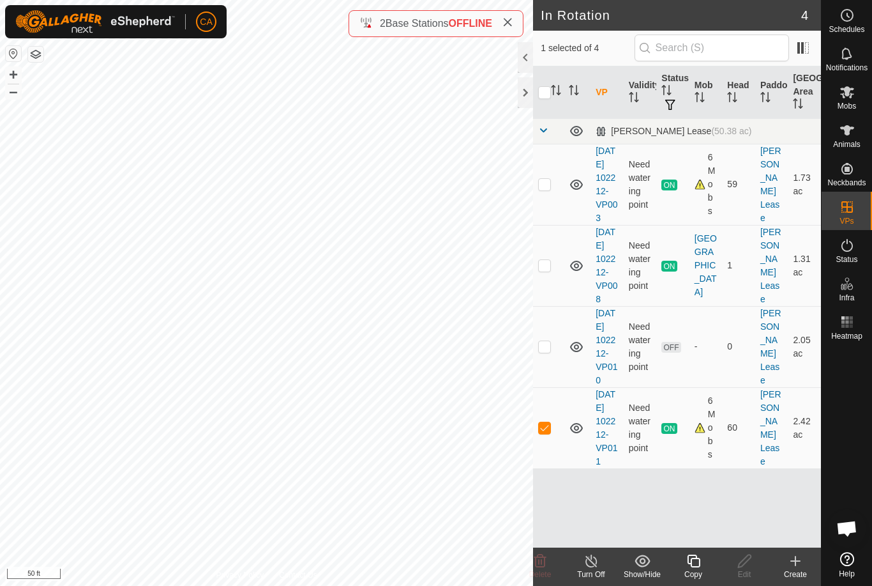
click at [544, 468] on td at bounding box center [548, 427] width 31 height 81
checkbox input "false"
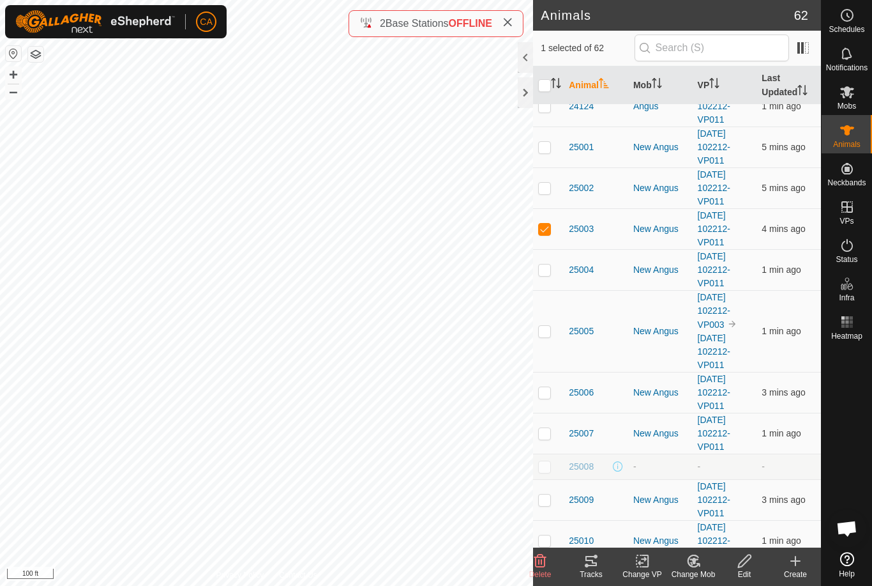
scroll to position [1475, 0]
